Goal: Task Accomplishment & Management: Manage account settings

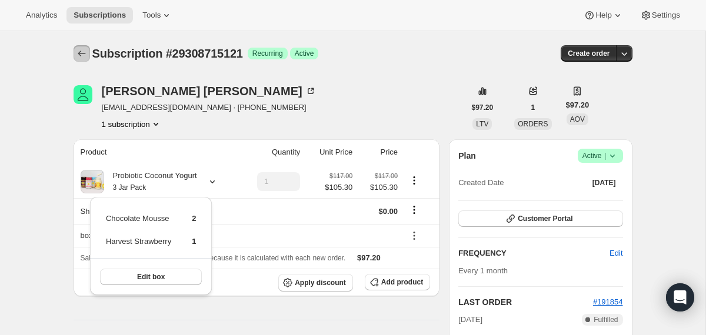
drag, startPoint x: 0, startPoint y: 0, endPoint x: 73, endPoint y: 53, distance: 90.1
click at [74, 53] on button "Subscriptions" at bounding box center [82, 53] width 16 height 16
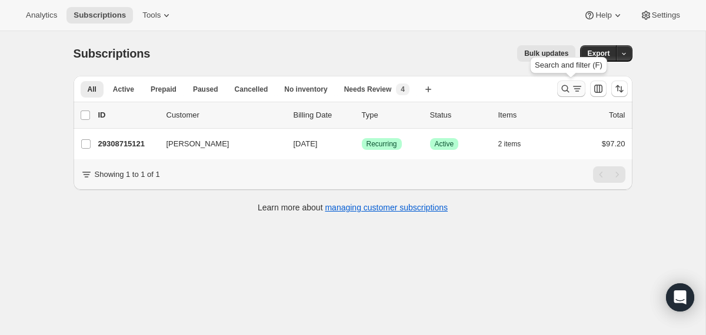
click at [565, 90] on icon "Search and filter results" at bounding box center [566, 89] width 12 height 12
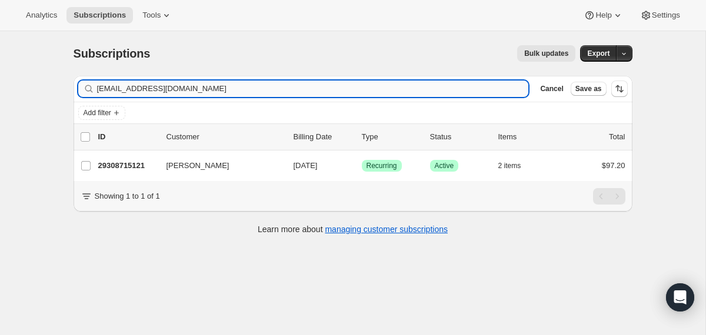
click at [497, 85] on input "[EMAIL_ADDRESS][DOMAIN_NAME]" at bounding box center [313, 89] width 432 height 16
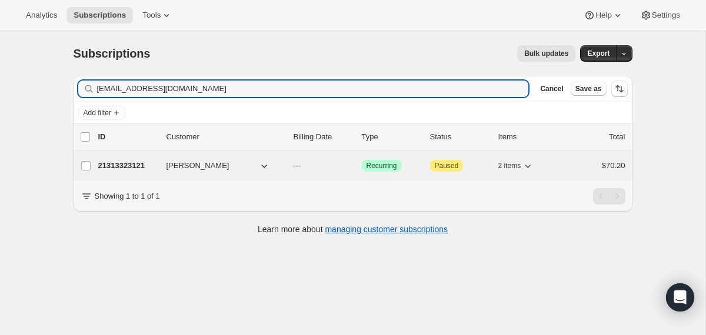
type input "[EMAIL_ADDRESS][DOMAIN_NAME]"
click at [344, 166] on p "---" at bounding box center [323, 166] width 59 height 12
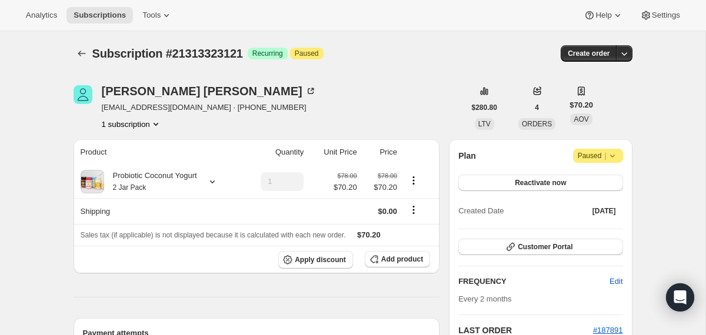
click at [615, 159] on icon at bounding box center [613, 156] width 12 height 12
click at [605, 182] on span "Cancel subscription" at bounding box center [594, 179] width 66 height 9
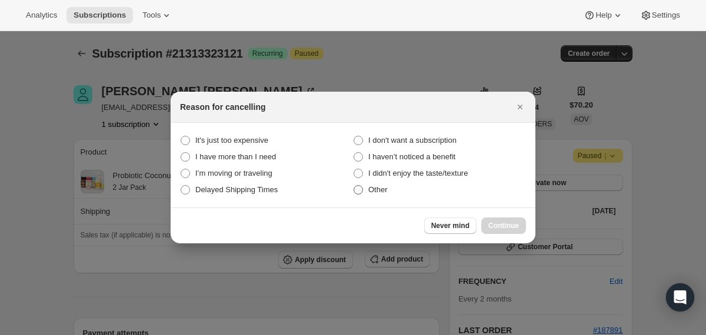
click at [379, 188] on span "Other" at bounding box center [377, 189] width 19 height 9
click at [354, 186] on input "Other" at bounding box center [354, 185] width 1 height 1
radio input "true"
click at [504, 224] on span "Continue" at bounding box center [503, 225] width 31 height 9
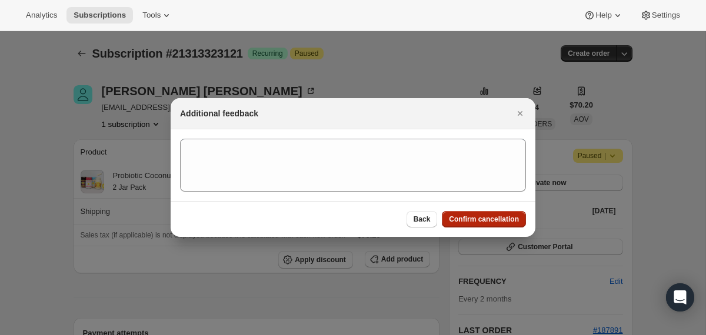
click at [504, 224] on span "Confirm cancellation" at bounding box center [484, 219] width 70 height 9
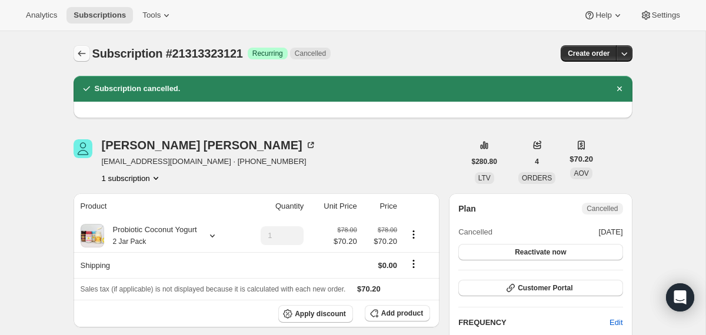
click at [84, 49] on icon "Subscriptions" at bounding box center [82, 54] width 12 height 12
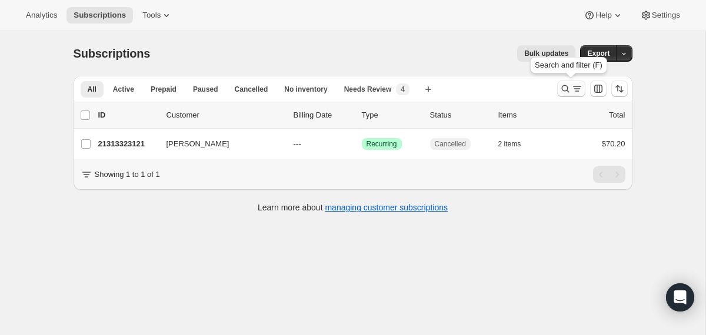
click at [562, 91] on icon "Search and filter results" at bounding box center [565, 89] width 8 height 8
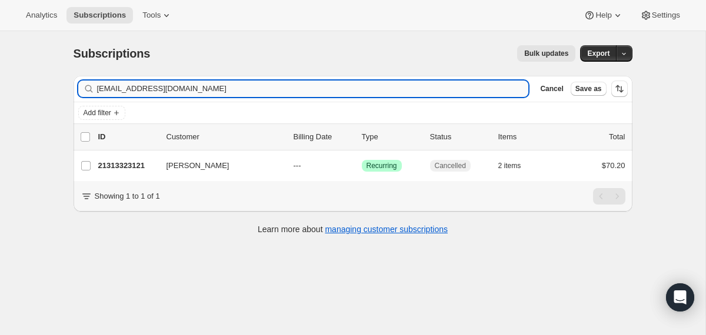
click at [457, 91] on input "[EMAIL_ADDRESS][DOMAIN_NAME]" at bounding box center [313, 89] width 432 height 16
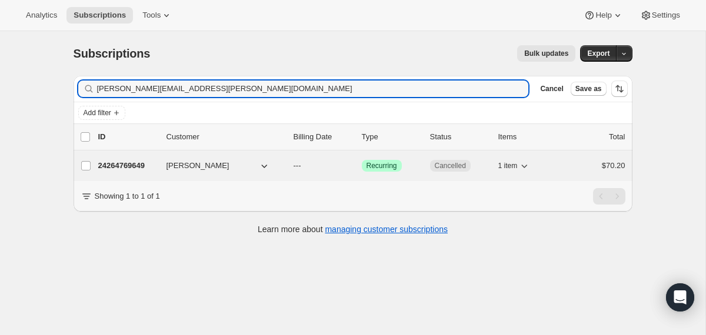
type input "[PERSON_NAME][EMAIL_ADDRESS][PERSON_NAME][DOMAIN_NAME]"
click at [288, 169] on div "24264769649 [PERSON_NAME] --- Success Recurring Cancelled 1 item $70.20" at bounding box center [361, 166] width 527 height 16
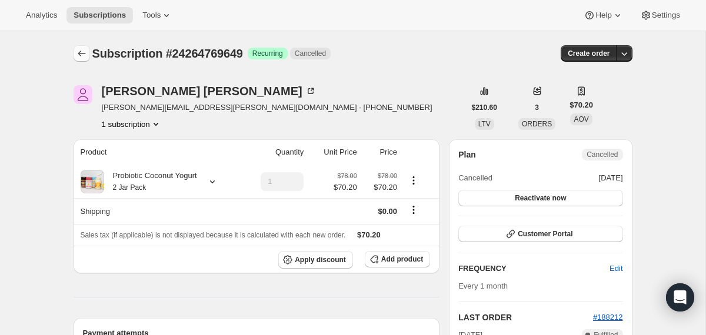
click at [84, 54] on icon "Subscriptions" at bounding box center [82, 54] width 12 height 12
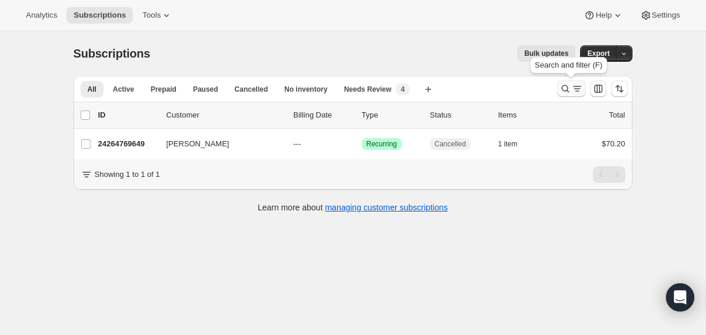
click at [567, 92] on icon "Search and filter results" at bounding box center [566, 89] width 12 height 12
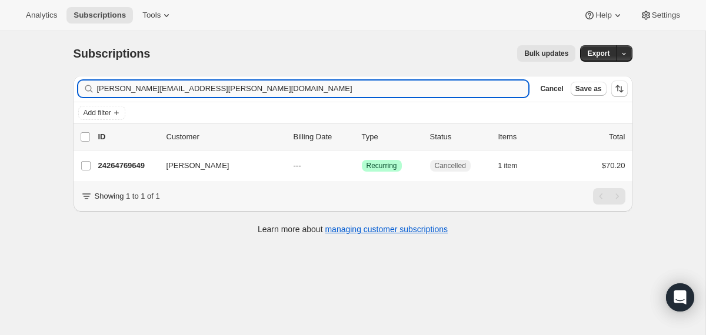
click at [442, 87] on input "[PERSON_NAME][EMAIL_ADDRESS][PERSON_NAME][DOMAIN_NAME]" at bounding box center [313, 89] width 432 height 16
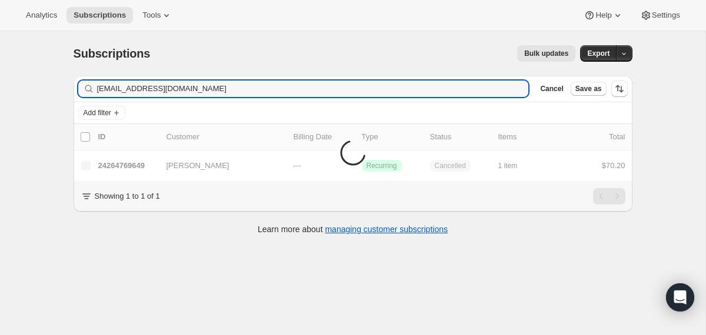
type input "[EMAIL_ADDRESS][DOMAIN_NAME]"
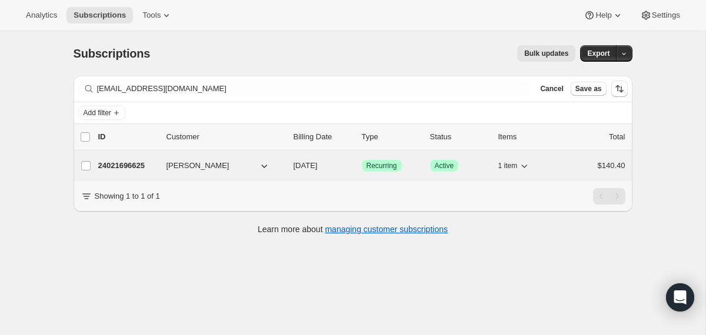
click at [291, 171] on div "24021696625 [PERSON_NAME] [DATE] Success Recurring Success Active 1 item $140.40" at bounding box center [361, 166] width 527 height 16
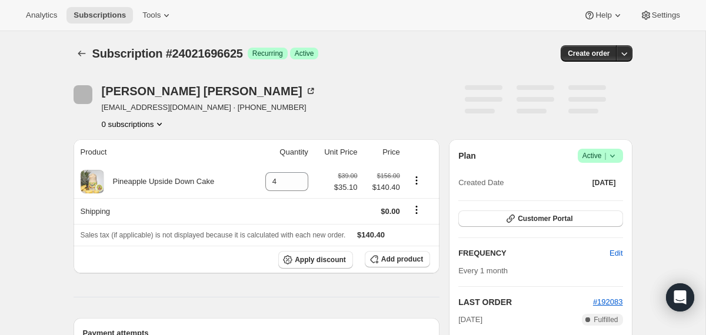
click at [612, 162] on span "Success Active |" at bounding box center [600, 156] width 45 height 14
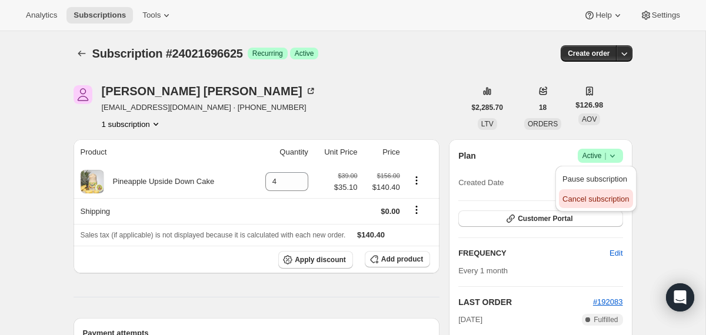
click at [600, 195] on span "Cancel subscription" at bounding box center [595, 199] width 66 height 9
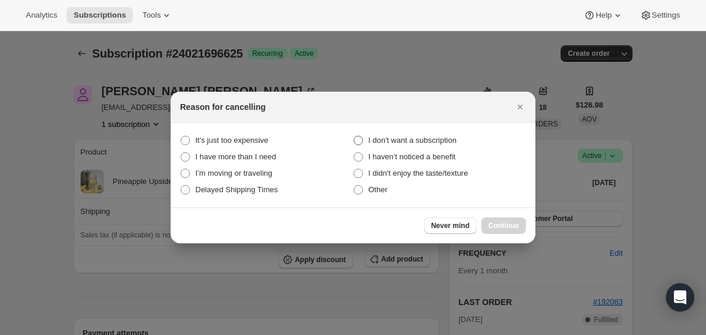
click at [441, 141] on span "I don't want a subscription" at bounding box center [412, 140] width 88 height 9
click at [354, 136] on subscription "I don't want a subscription" at bounding box center [354, 136] width 1 height 1
radio subscription "true"
click at [503, 230] on span "Continue" at bounding box center [503, 225] width 31 height 9
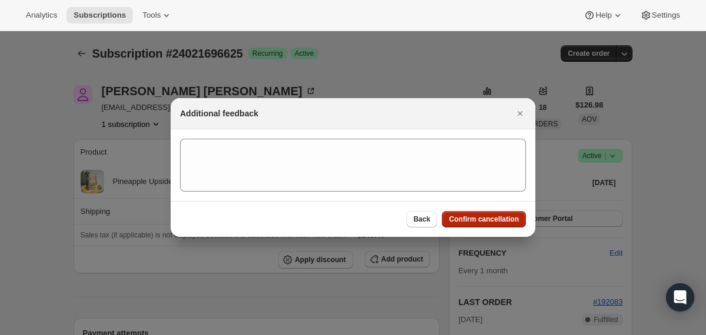
click at [503, 230] on div "Back Confirm cancellation" at bounding box center [353, 219] width 365 height 36
click at [502, 222] on span "Confirm cancellation" at bounding box center [484, 219] width 70 height 9
